Goal: Task Accomplishment & Management: Manage account settings

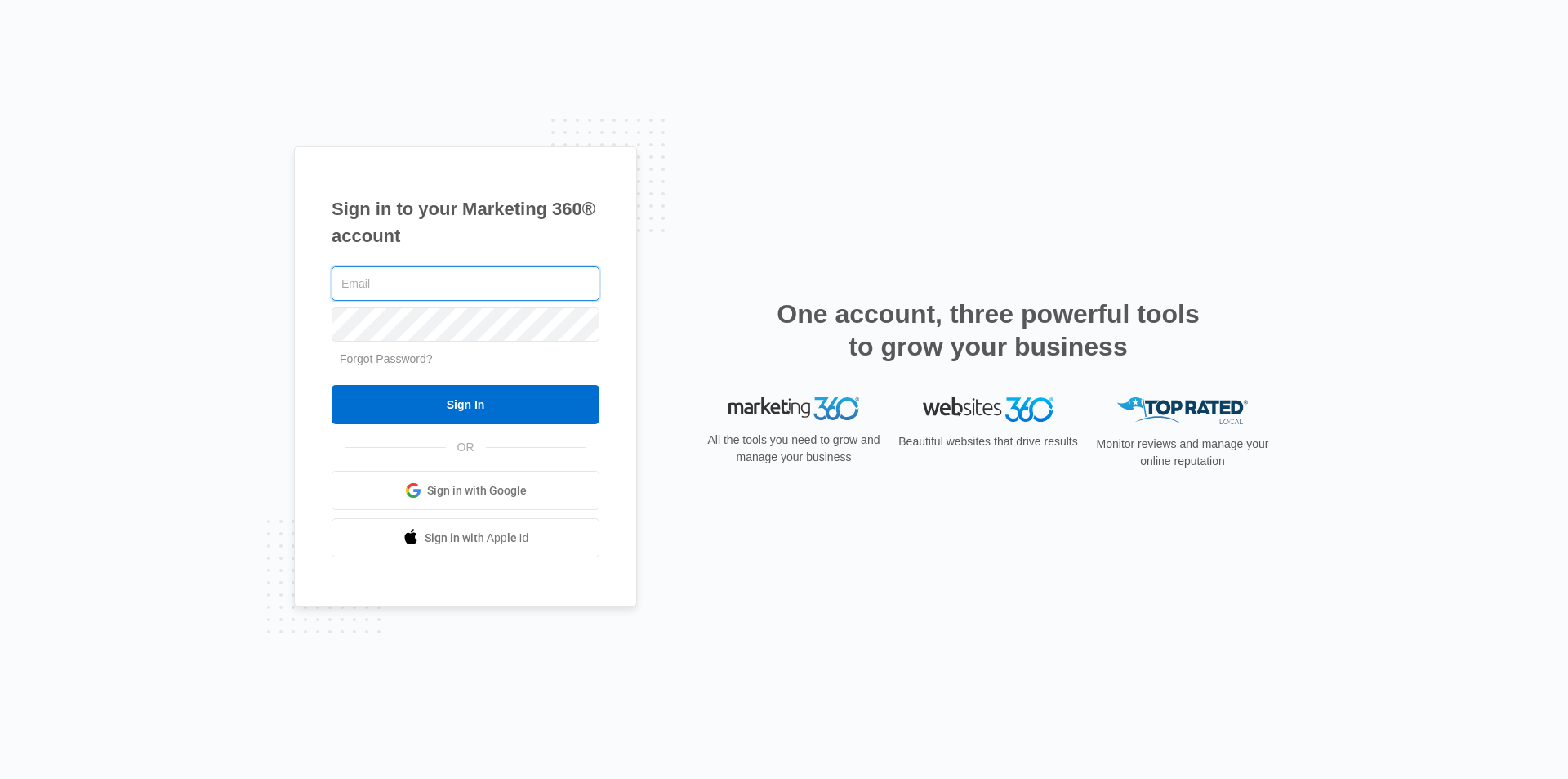
type input "[EMAIL_ADDRESS][DOMAIN_NAME]"
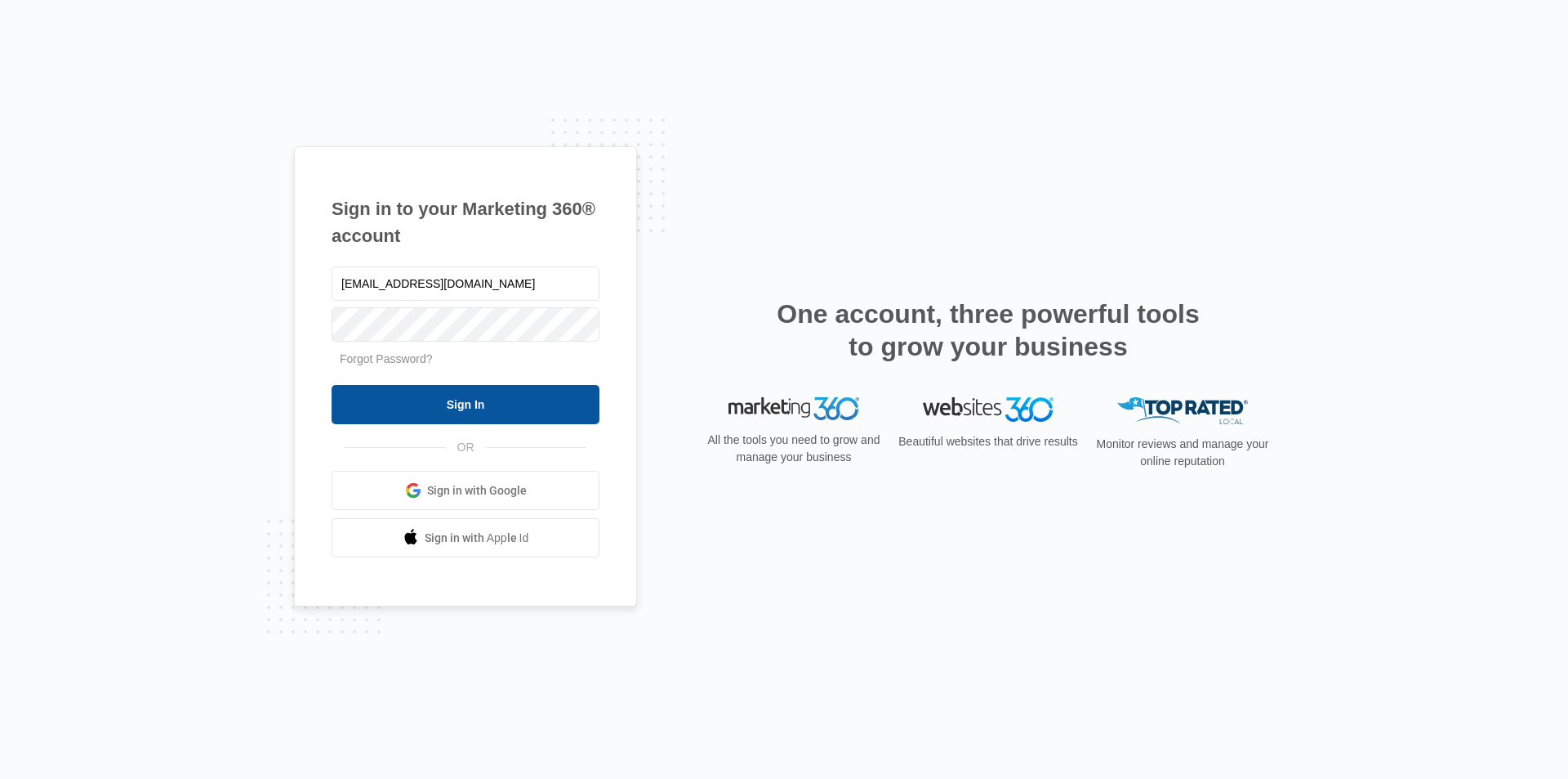
drag, startPoint x: 414, startPoint y: 423, endPoint x: 461, endPoint y: 420, distance: 47.1
click at [417, 423] on input "Sign In" at bounding box center [465, 404] width 268 height 39
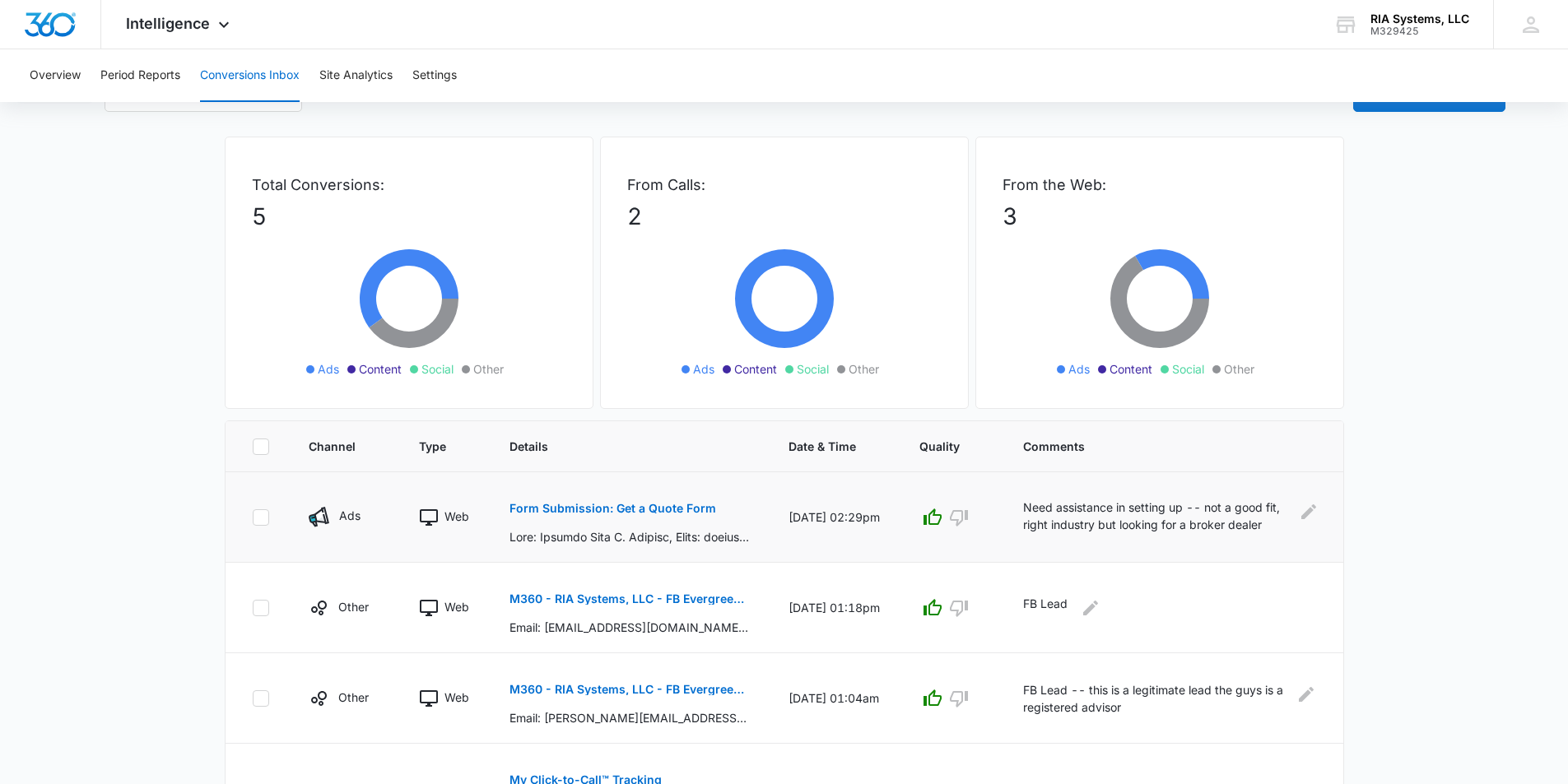
scroll to position [246, 0]
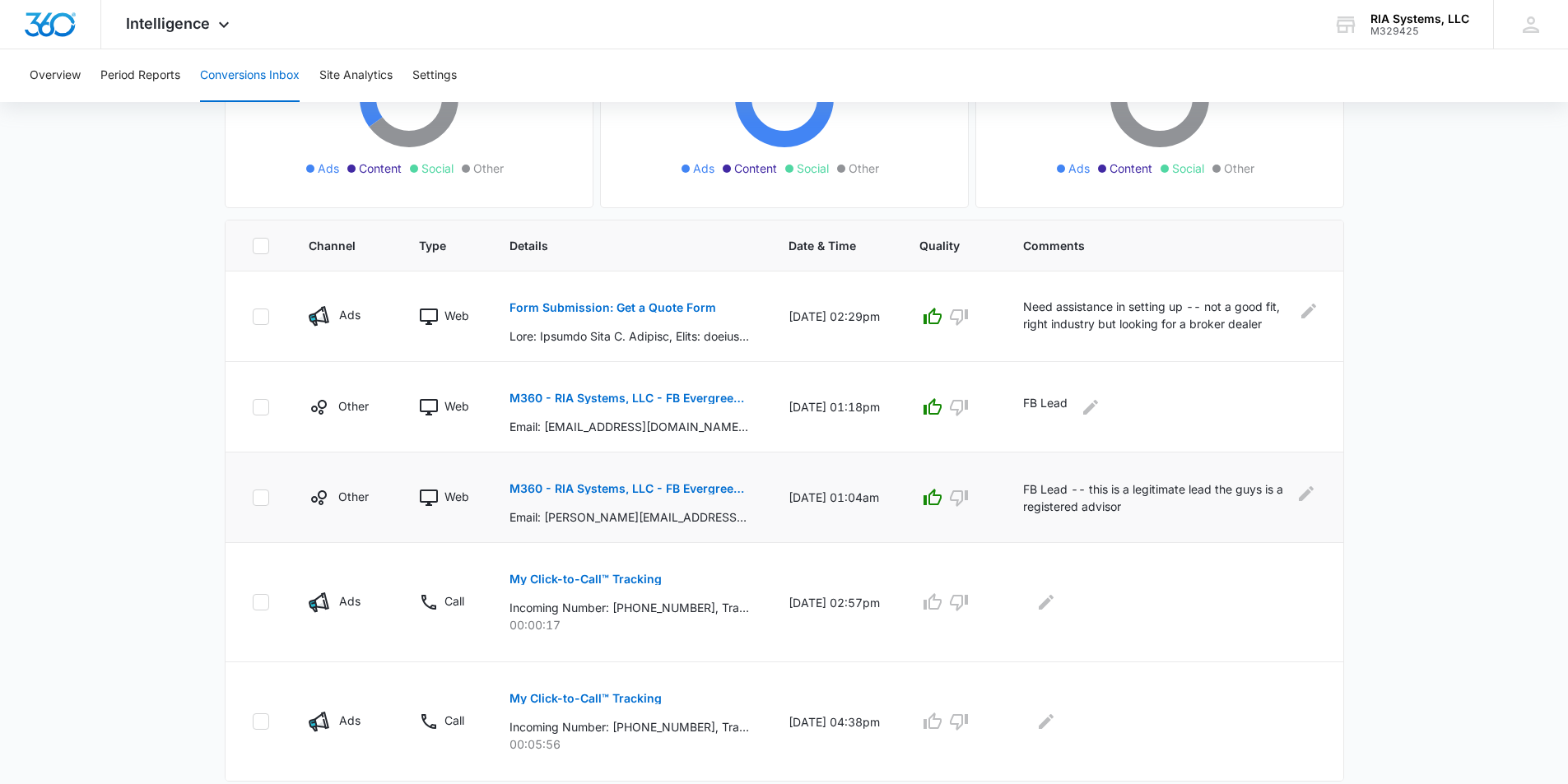
click at [650, 492] on p "M360 - RIA Systems, LLC - FB Evergreen Lead" at bounding box center [629, 489] width 240 height 12
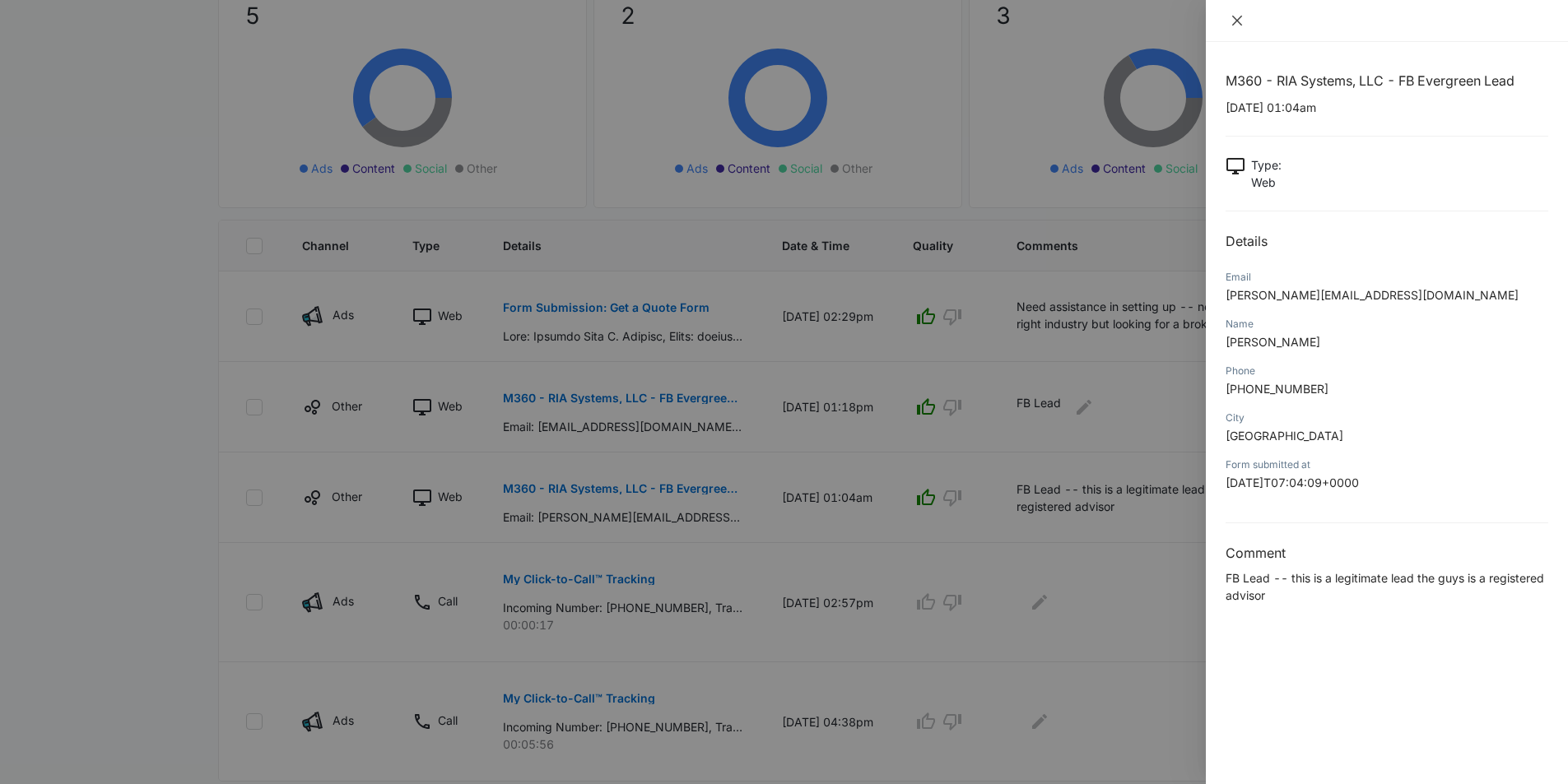
click at [1246, 17] on button "Close" at bounding box center [1236, 20] width 23 height 15
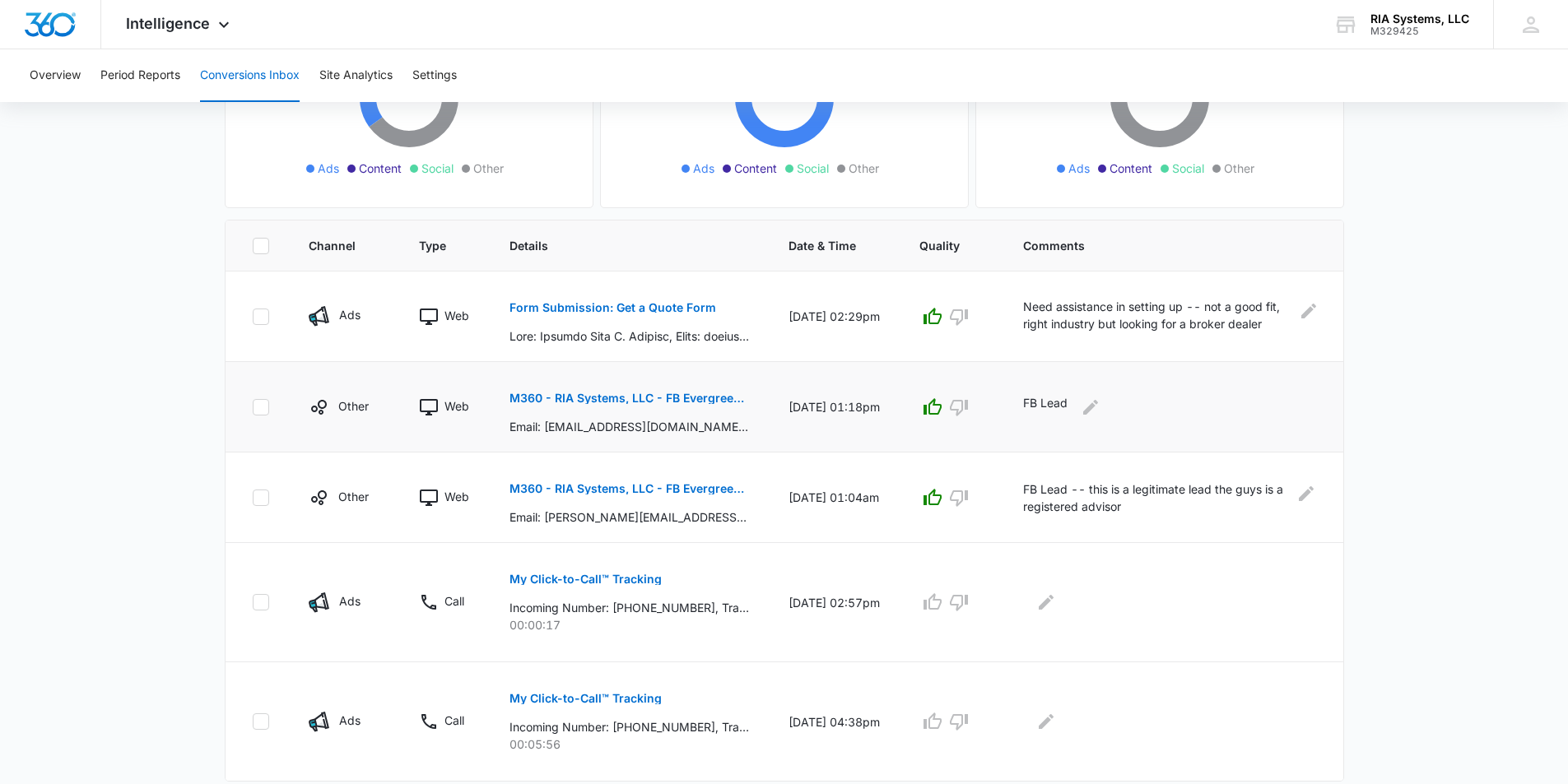
click at [620, 399] on p "M360 - RIA Systems, LLC - FB Evergreen Lead" at bounding box center [629, 398] width 240 height 12
